Goal: Information Seeking & Learning: Find specific fact

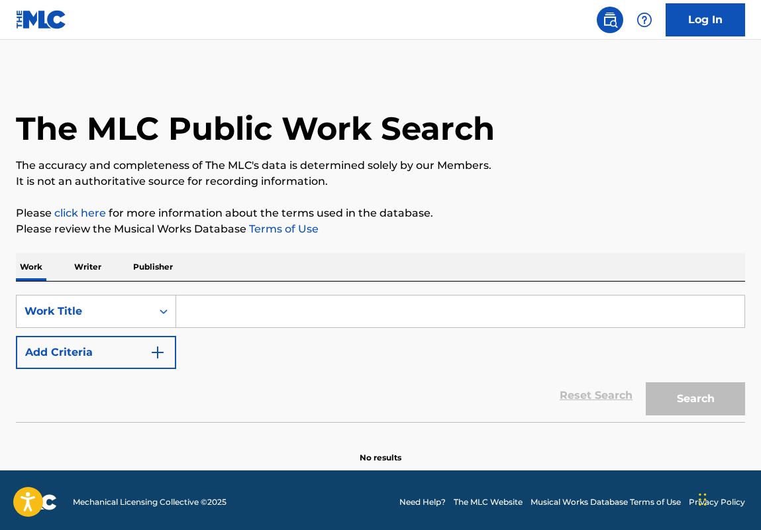
click at [97, 273] on p "Writer" at bounding box center [87, 267] width 35 height 28
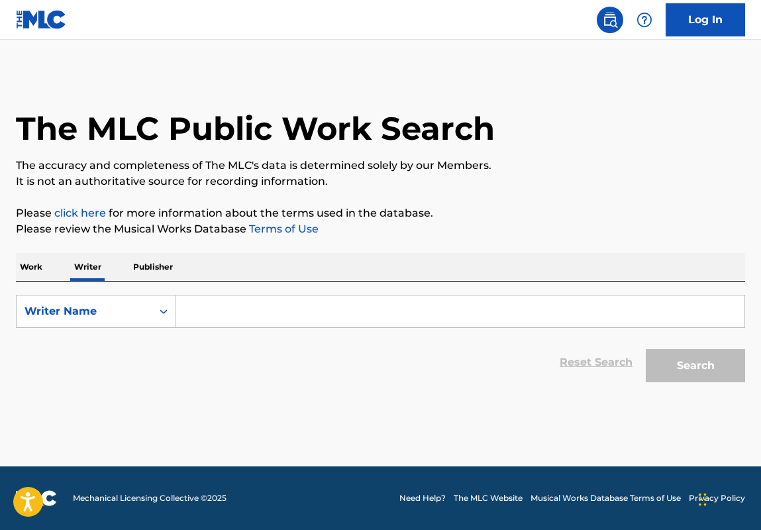
click at [230, 316] on input "Search Form" at bounding box center [460, 311] width 568 height 32
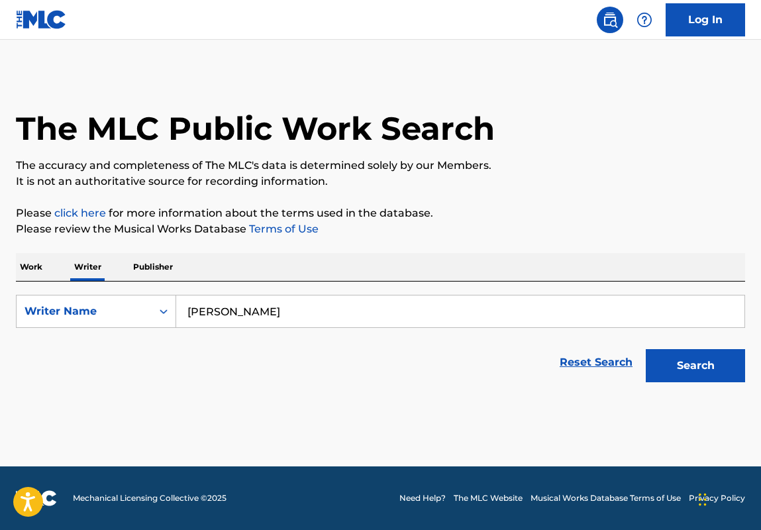
type input "[PERSON_NAME]"
click at [686, 371] on button "Search" at bounding box center [694, 365] width 99 height 33
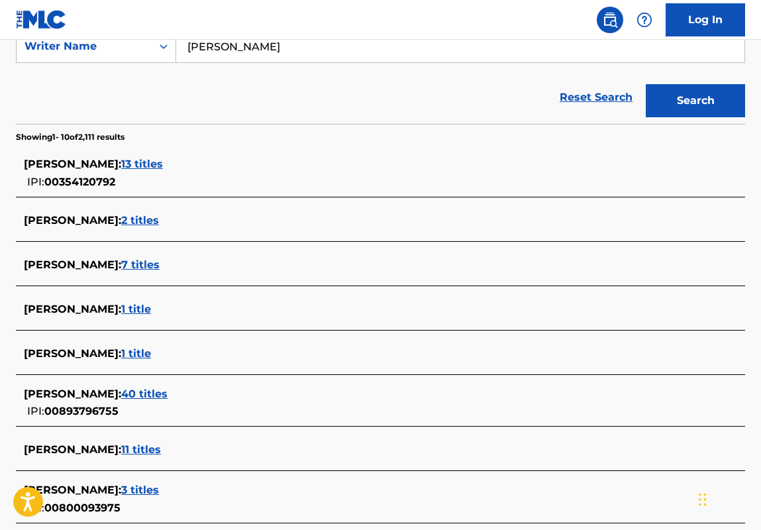
scroll to position [291, 0]
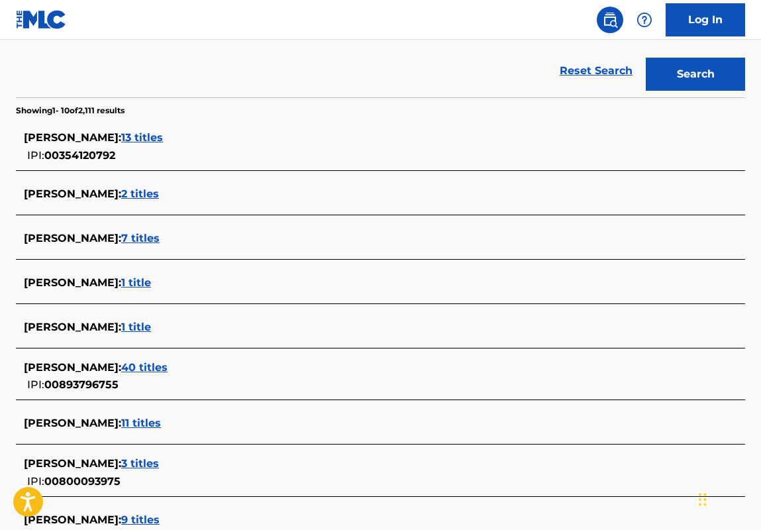
click at [167, 364] on span "40 titles" at bounding box center [144, 367] width 46 height 13
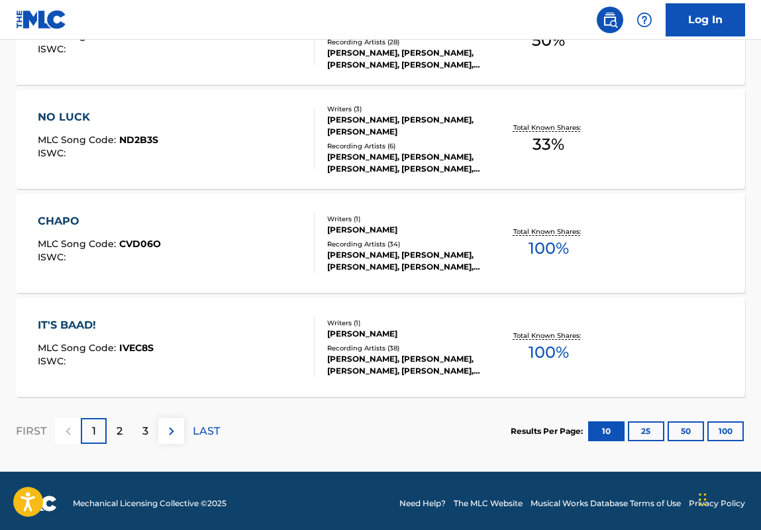
scroll to position [1091, 0]
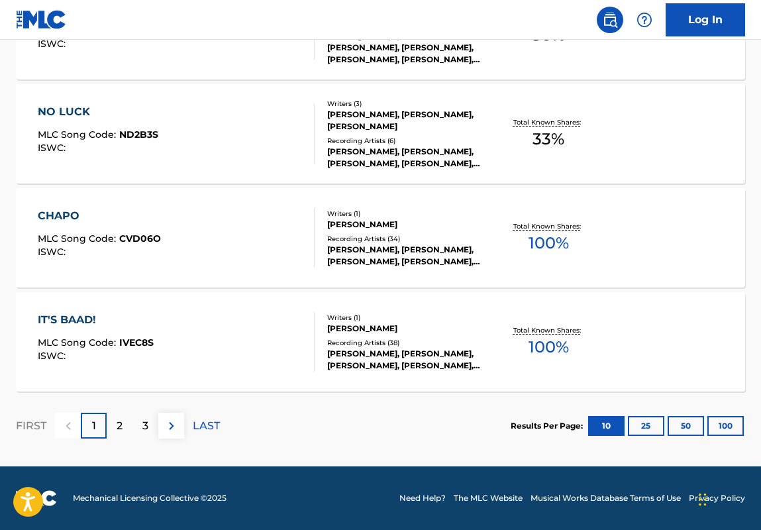
click at [60, 318] on div "IT'S BAAD!" at bounding box center [96, 320] width 116 height 16
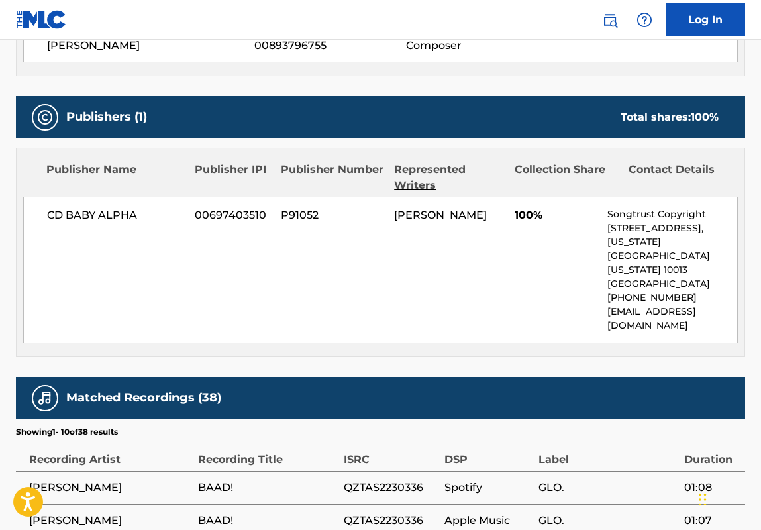
scroll to position [512, 0]
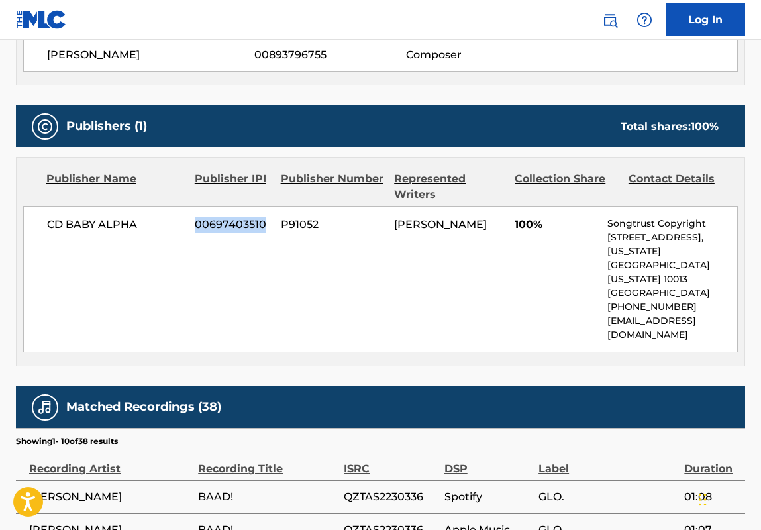
drag, startPoint x: 189, startPoint y: 226, endPoint x: 266, endPoint y: 220, distance: 77.6
click at [266, 220] on div "CD BABY ALPHA 00697403510 P91052 [PERSON_NAME] 100% Songtrust Copyright [STREET…" at bounding box center [380, 279] width 714 height 146
copy div "00697403510"
click at [280, 248] on div "CD BABY ALPHA 00697403510 P91052 [PERSON_NAME] 100% Songtrust Copyright [STREET…" at bounding box center [380, 279] width 714 height 146
drag, startPoint x: 212, startPoint y: 223, endPoint x: 267, endPoint y: 223, distance: 54.9
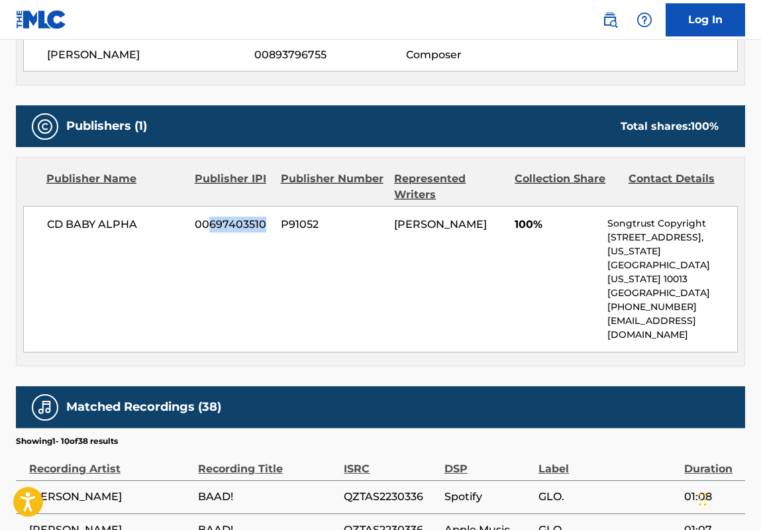
click at [267, 223] on span "00697403510" at bounding box center [233, 224] width 76 height 16
copy span "697403510"
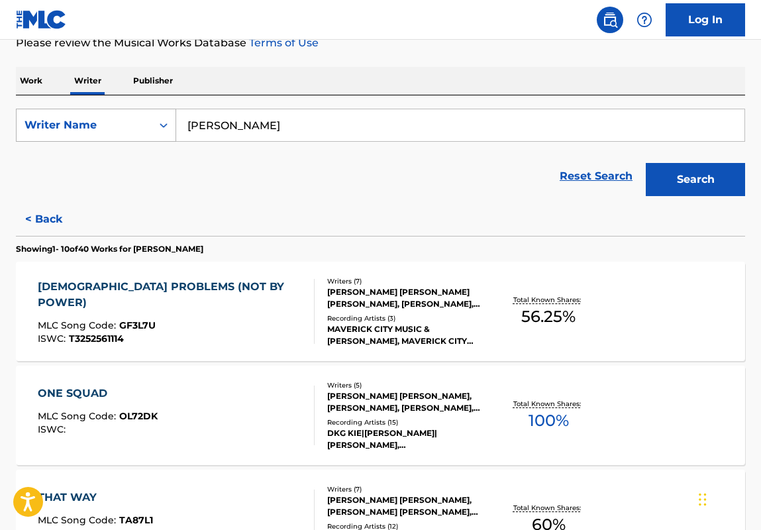
scroll to position [212, 0]
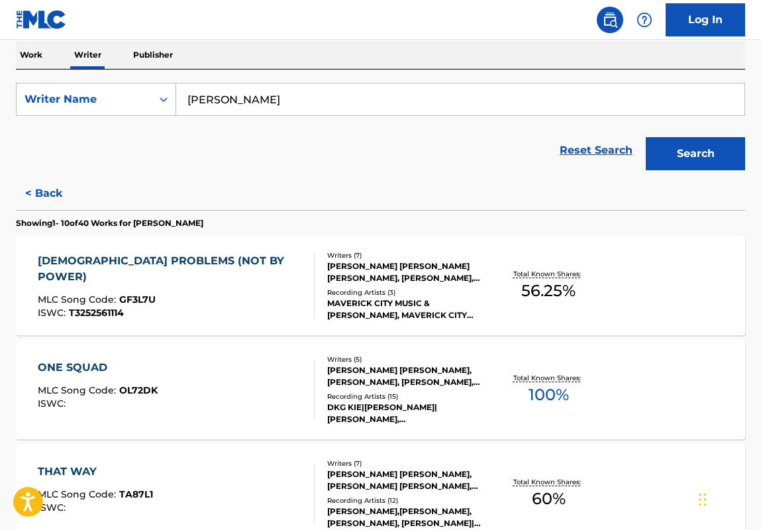
click at [75, 260] on div "[DEMOGRAPHIC_DATA] PROBLEMS (NOT BY POWER)" at bounding box center [170, 269] width 265 height 32
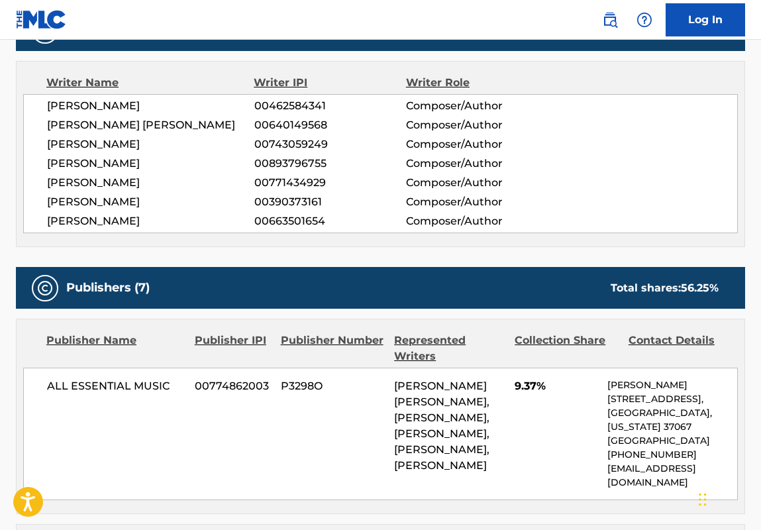
scroll to position [486, 0]
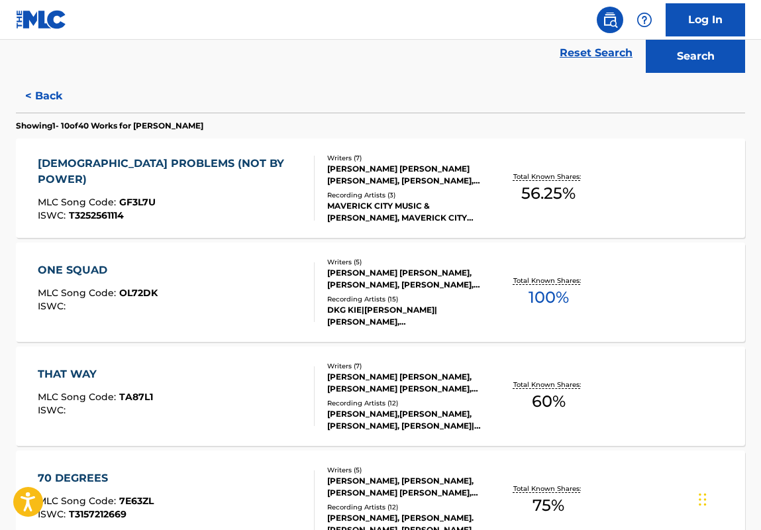
scroll to position [318, 0]
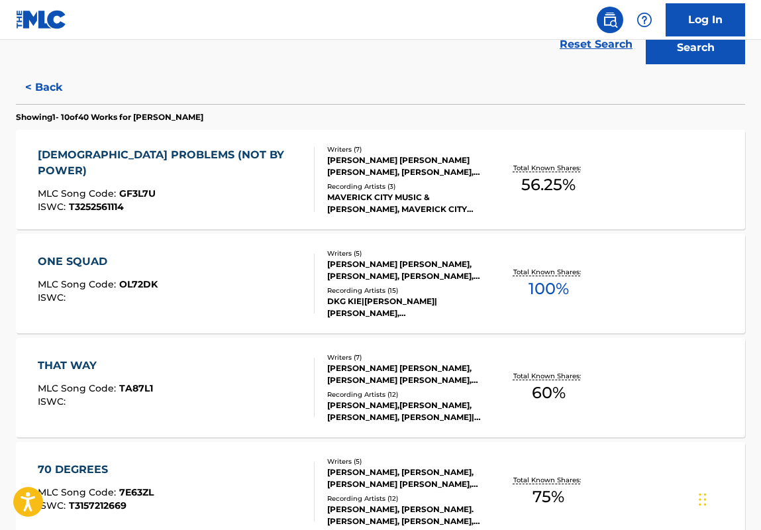
click at [77, 363] on div "THAT WAY" at bounding box center [95, 365] width 115 height 16
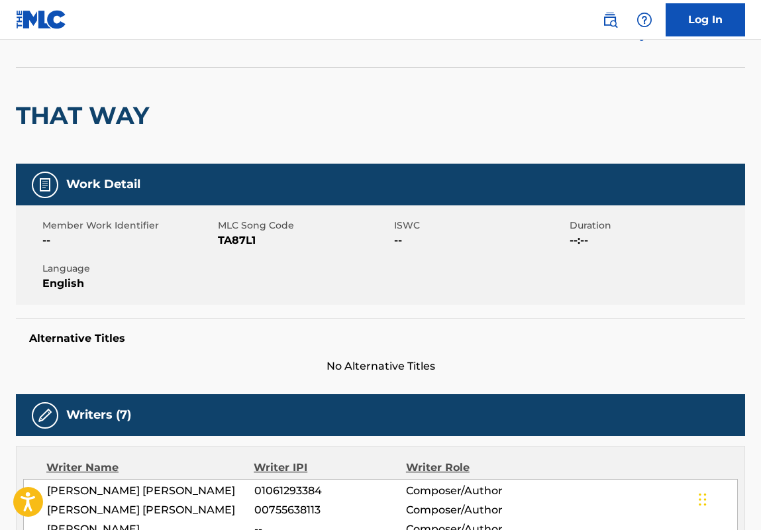
scroll to position [46, 0]
